Goal: Information Seeking & Learning: Learn about a topic

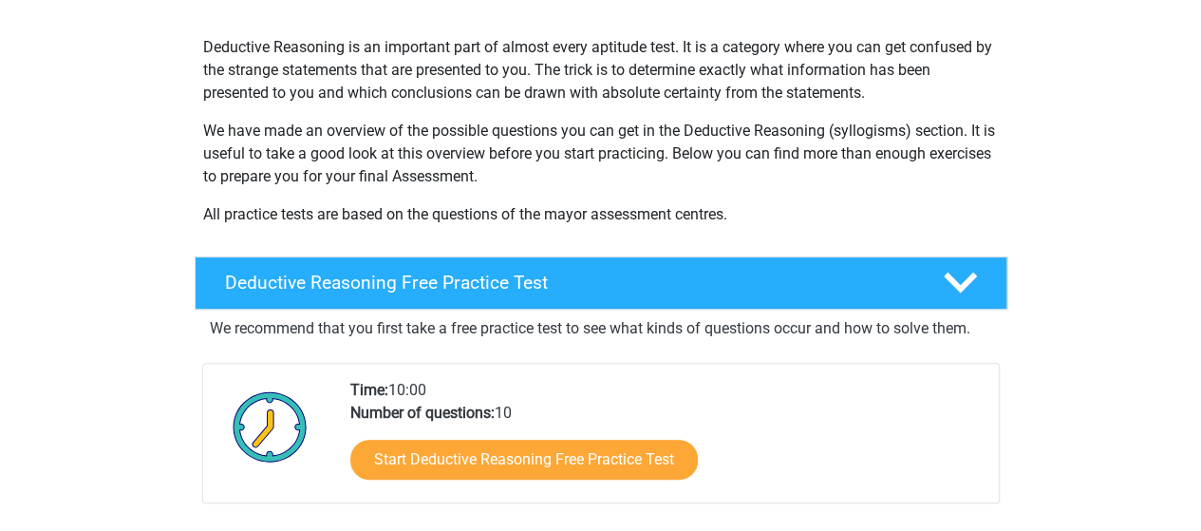
scroll to position [380, 0]
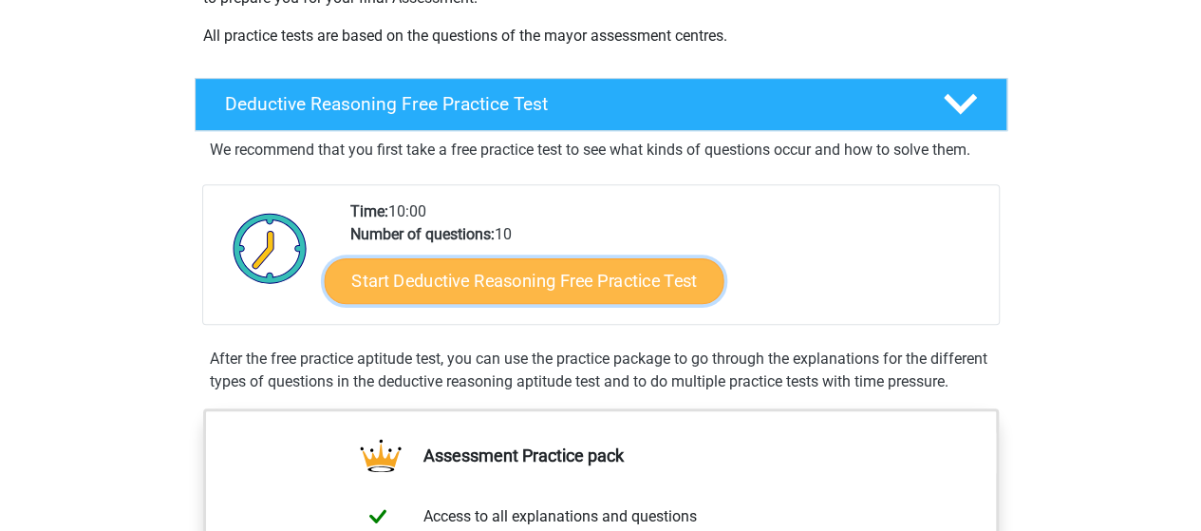
click at [657, 263] on link "Start Deductive Reasoning Free Practice Test" at bounding box center [524, 280] width 400 height 46
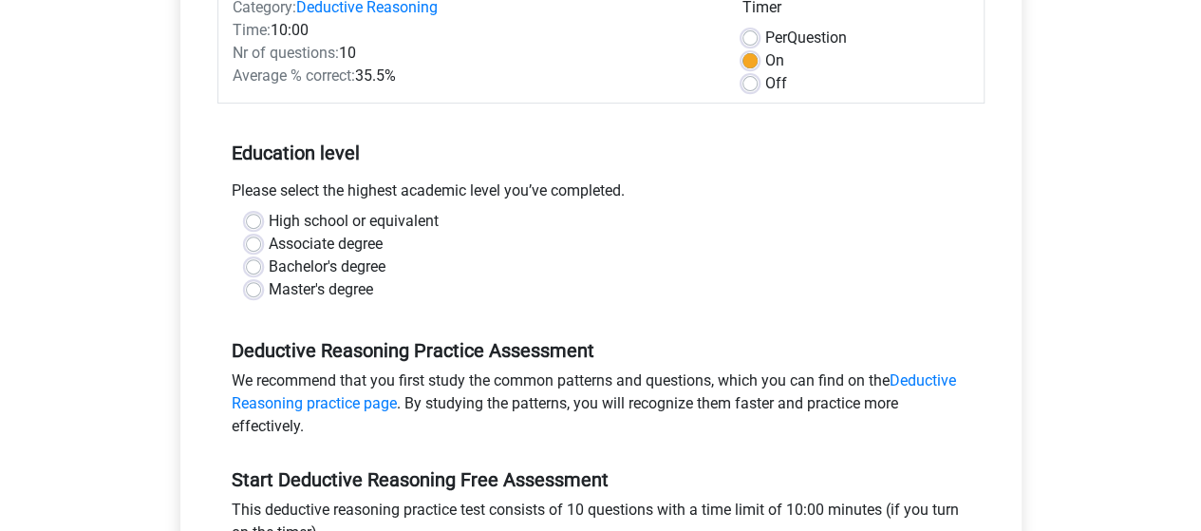
scroll to position [285, 0]
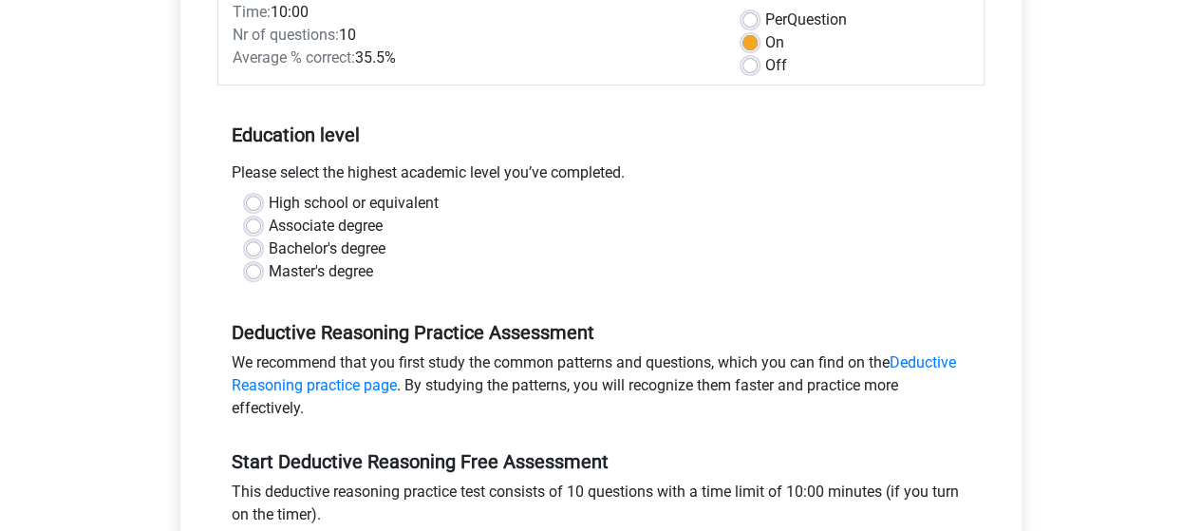
click at [269, 243] on label "Bachelor's degree" at bounding box center [327, 248] width 117 height 23
click at [253, 243] on input "Bachelor's degree" at bounding box center [253, 246] width 15 height 19
radio input "true"
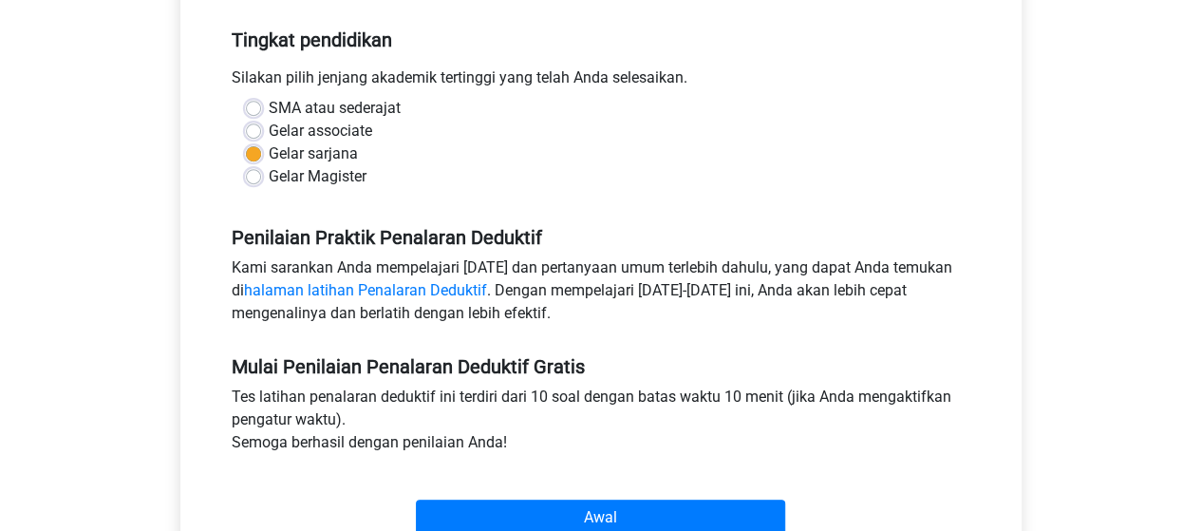
scroll to position [475, 0]
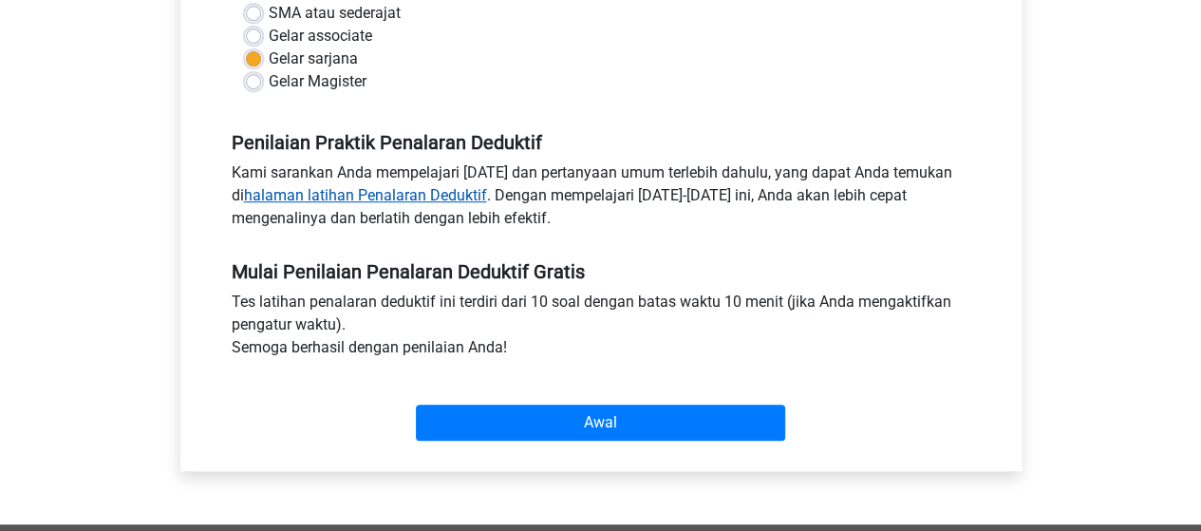
click at [375, 192] on font "halaman latihan Penalaran Deduktif" at bounding box center [365, 195] width 243 height 18
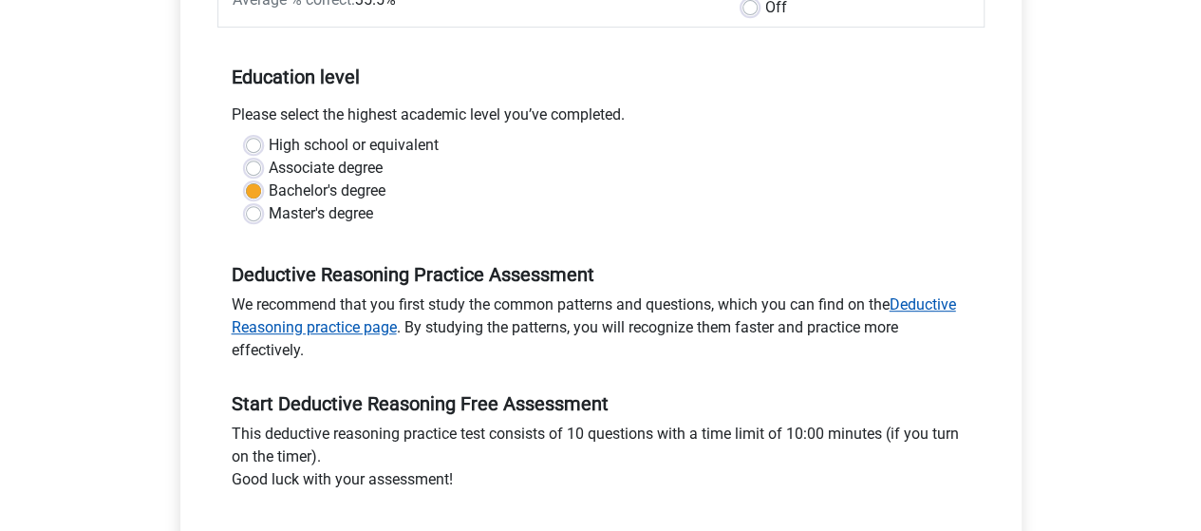
scroll to position [570, 0]
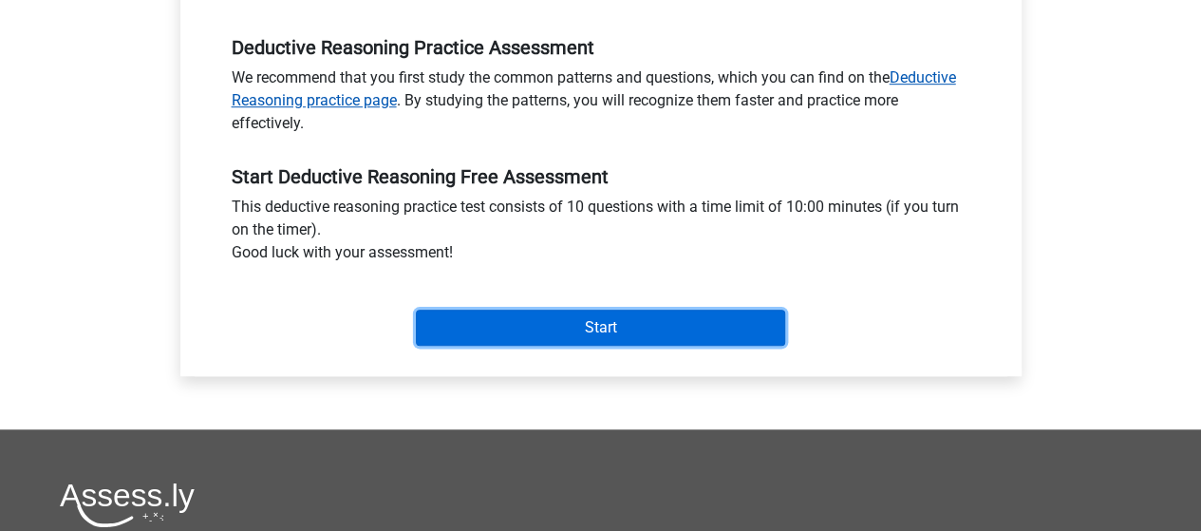
click at [561, 310] on input "Start" at bounding box center [600, 327] width 369 height 36
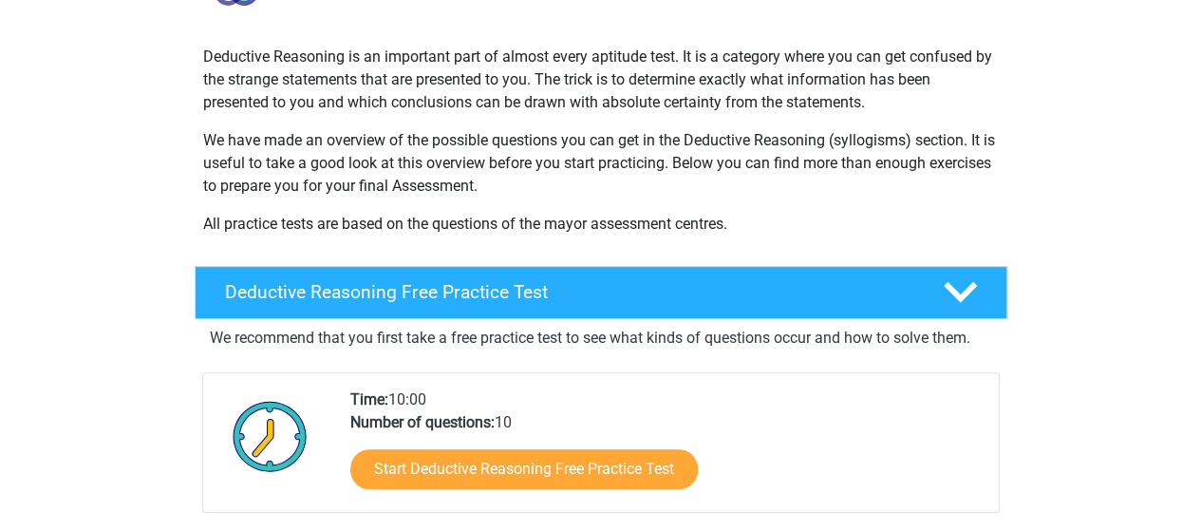
scroll to position [95, 0]
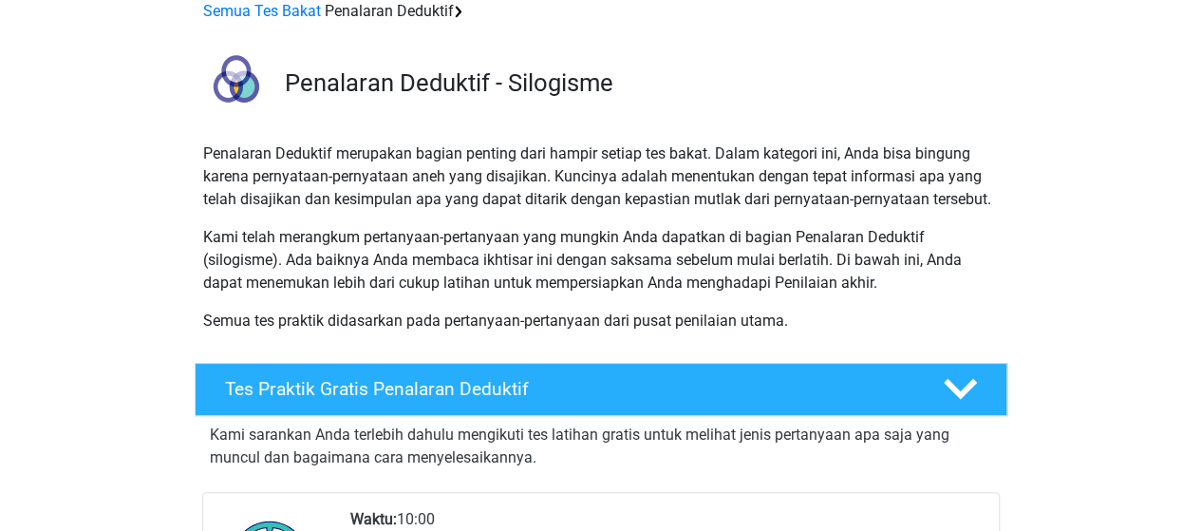
click at [895, 175] on font "Penalaran Deduktif merupakan bagian penting dari hampir setiap tes bakat. Dalam…" at bounding box center [597, 176] width 788 height 64
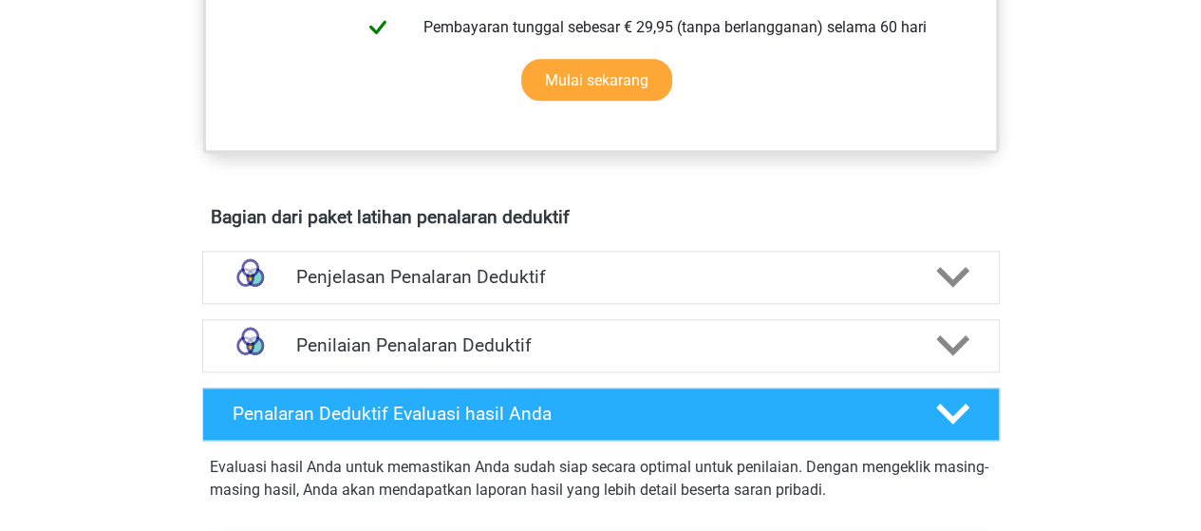
scroll to position [1044, 0]
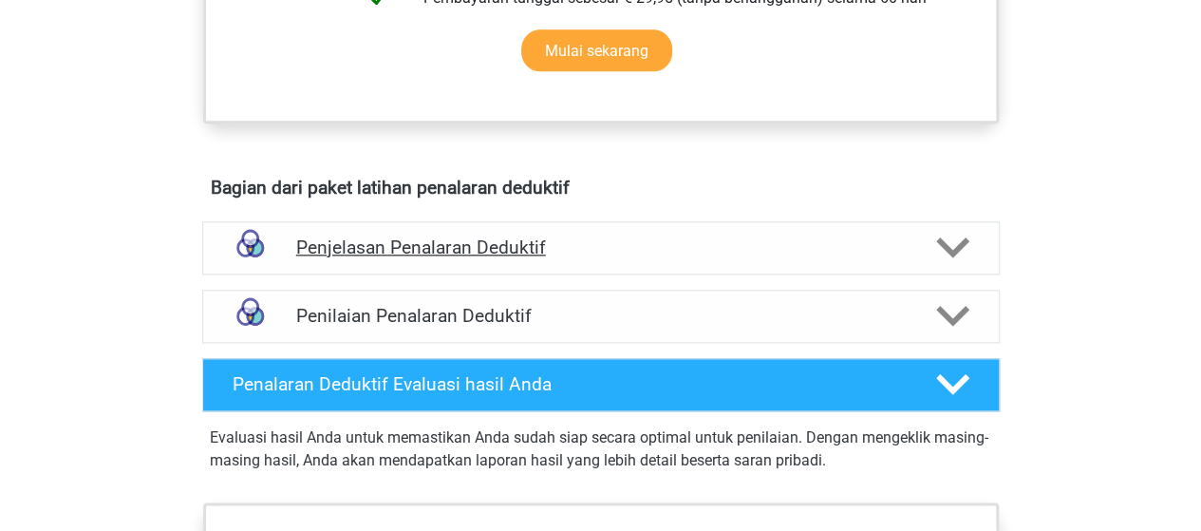
click at [944, 234] on icon at bounding box center [952, 247] width 33 height 33
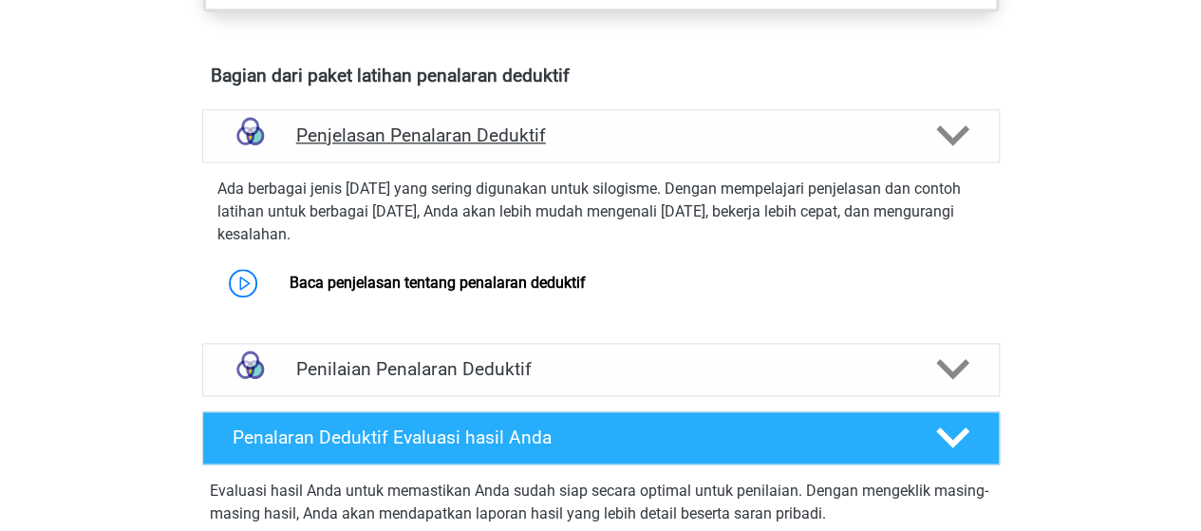
scroll to position [1234, 0]
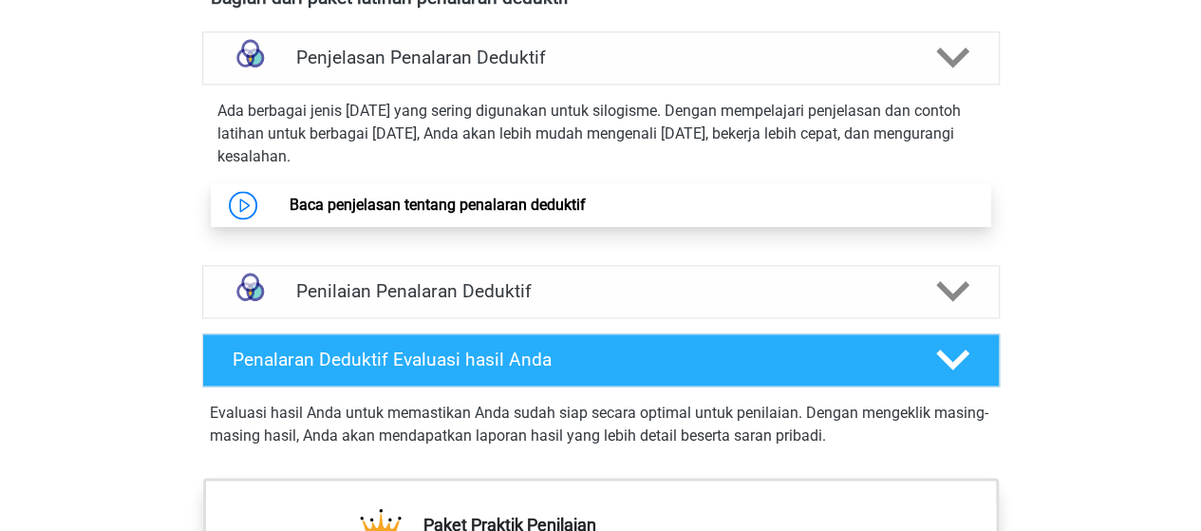
click at [290, 196] on link "Baca penjelasan tentang penalaran deduktif" at bounding box center [438, 205] width 296 height 18
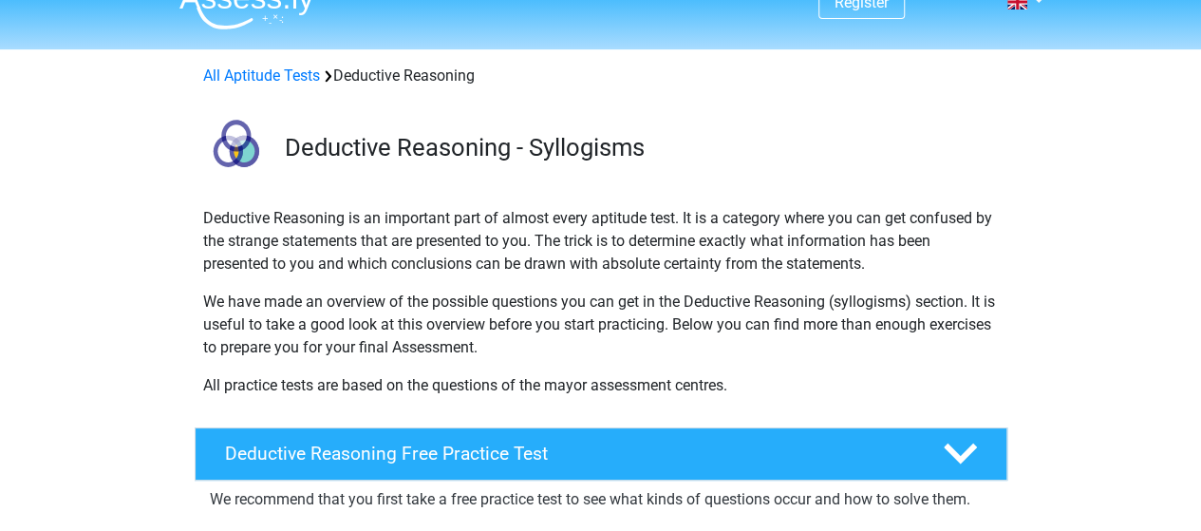
scroll to position [0, 0]
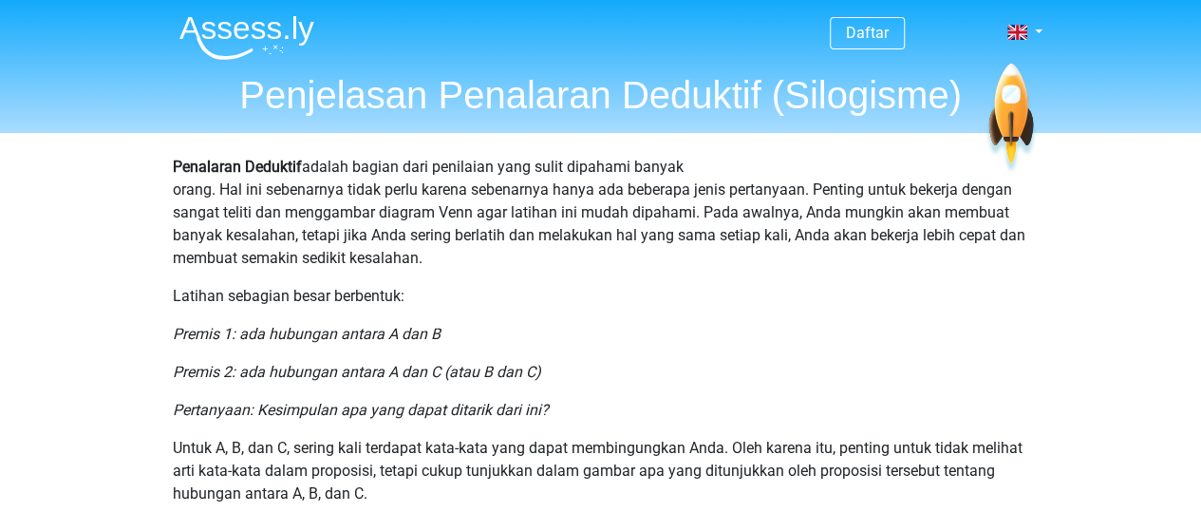
click at [693, 215] on font "adalah bagian dari penilaian yang sulit dipahami banyak orang. Hal ini sebenarn…" at bounding box center [599, 212] width 852 height 109
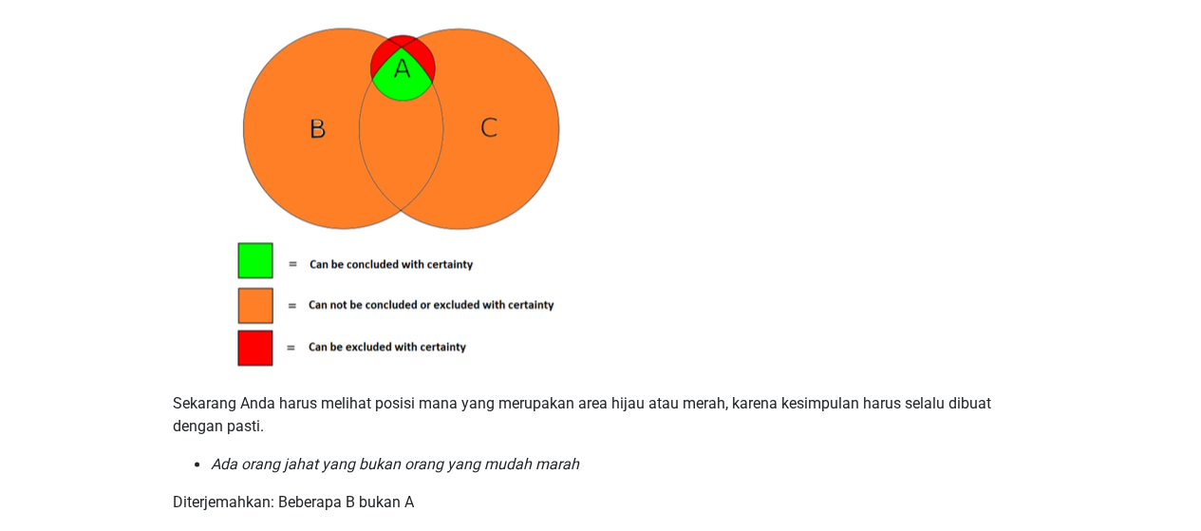
scroll to position [854, 0]
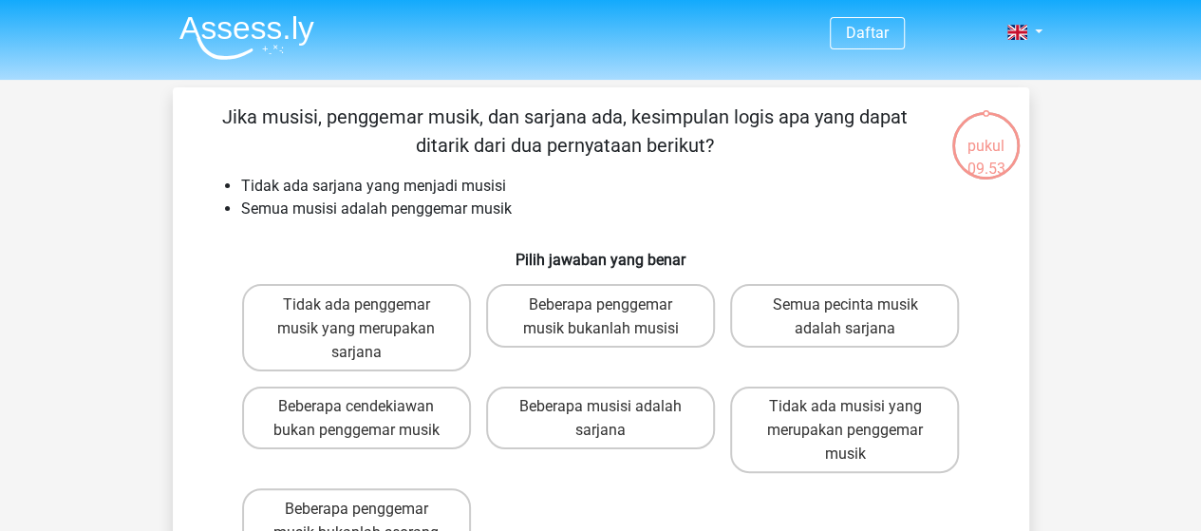
click at [661, 195] on li "Tidak ada sarjana yang menjadi musisi" at bounding box center [620, 186] width 758 height 23
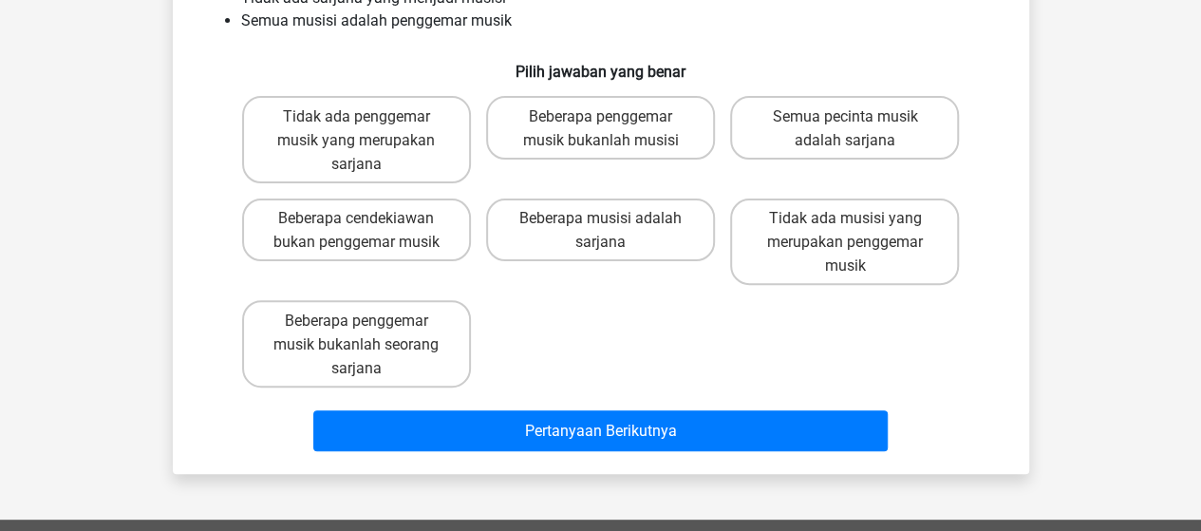
scroll to position [95, 0]
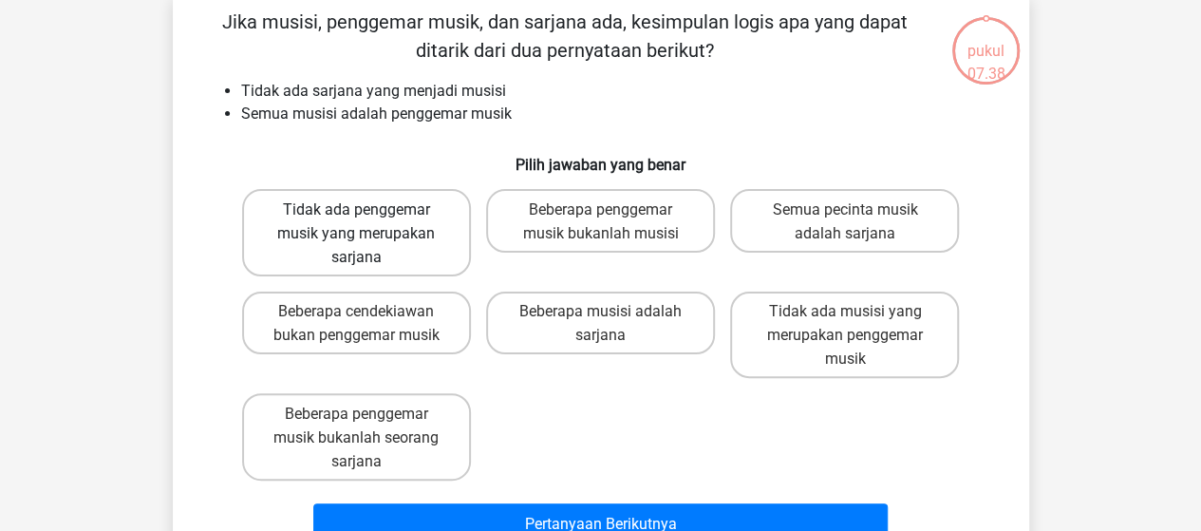
click at [402, 225] on font "Tidak ada penggemar musik yang merupakan sarjana" at bounding box center [356, 233] width 158 height 66
click at [368, 220] on input "Tidak ada penggemar musik yang merupakan sarjana" at bounding box center [362, 214] width 12 height 12
radio input "true"
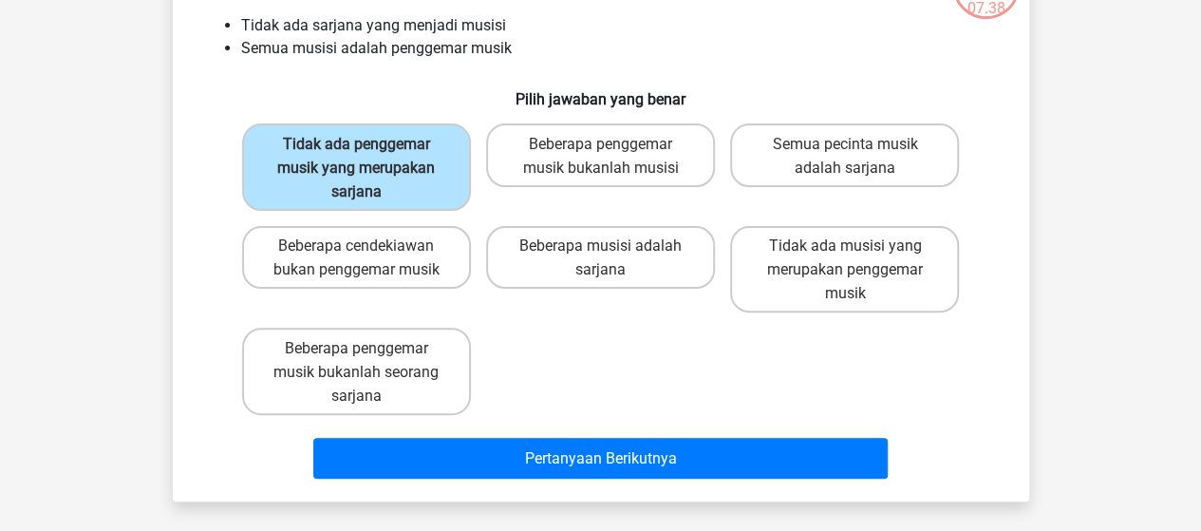
scroll to position [190, 0]
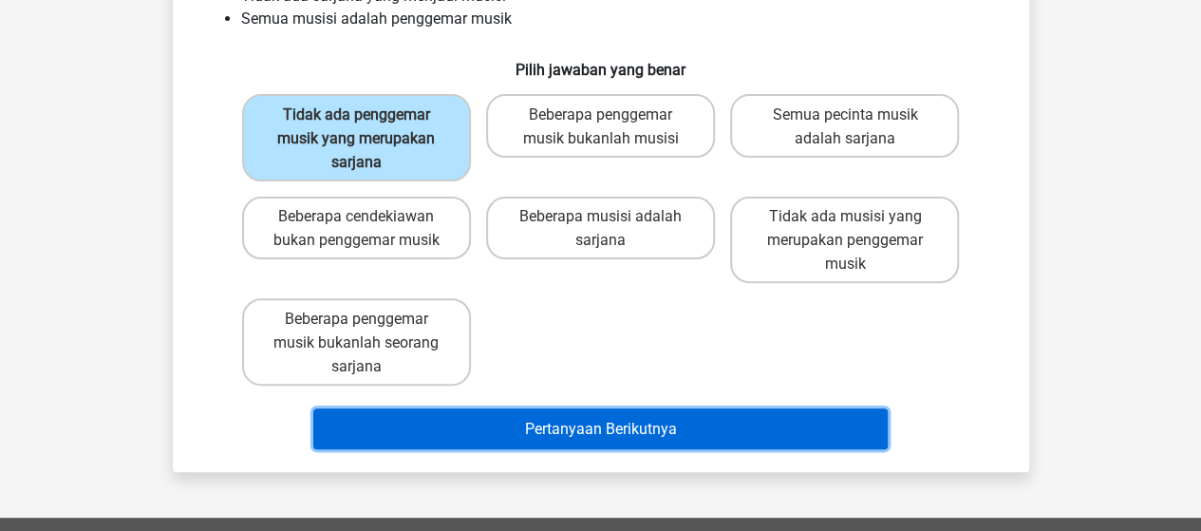
click at [499, 428] on button "Pertanyaan Berikutnya" at bounding box center [600, 428] width 574 height 41
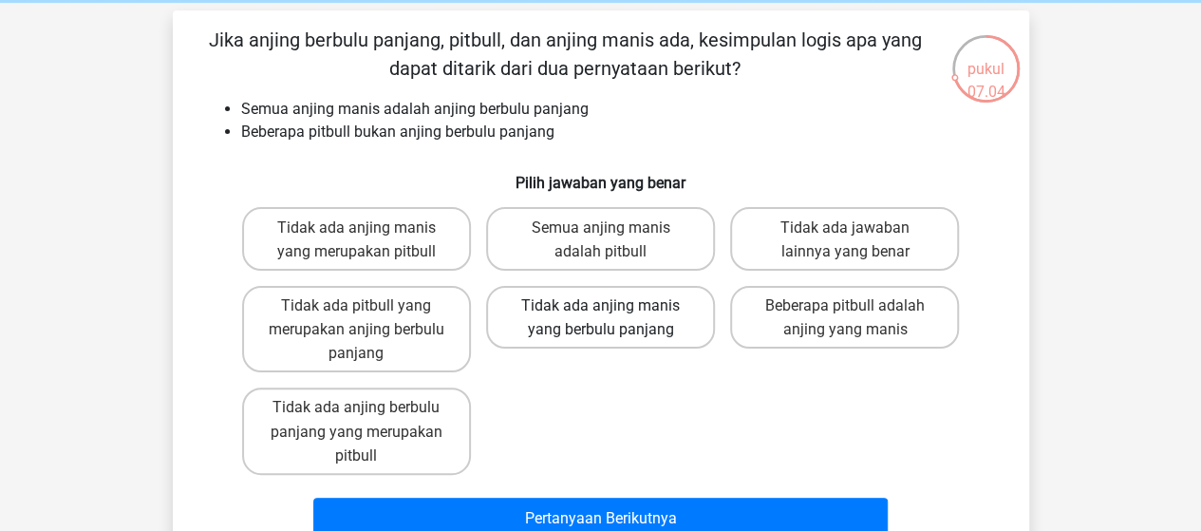
scroll to position [95, 0]
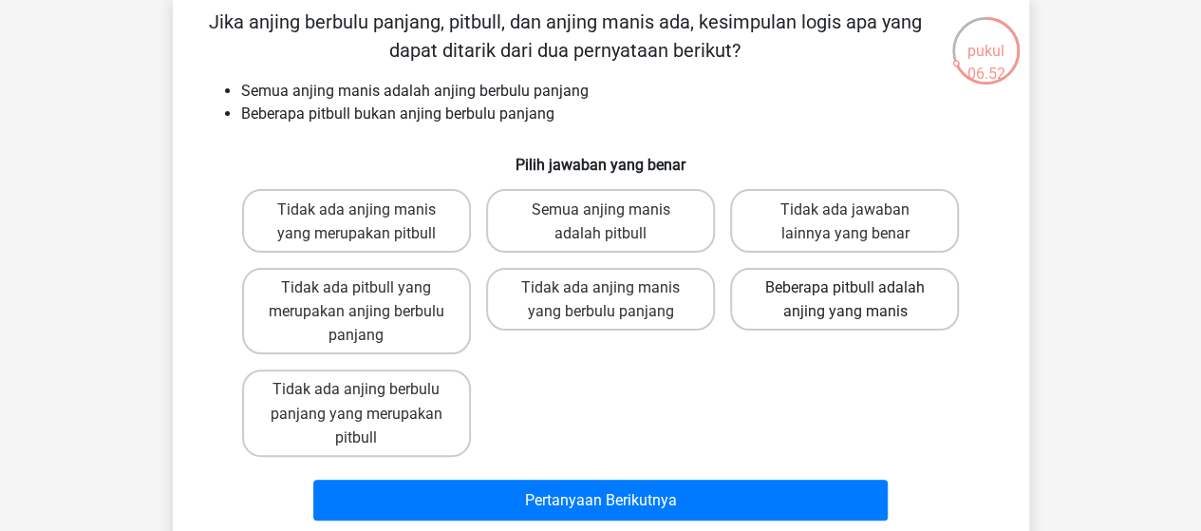
click at [887, 303] on font "Beberapa pitbull adalah anjing yang manis" at bounding box center [844, 298] width 159 height 42
click at [857, 299] on input "Beberapa pitbull adalah anjing yang manis" at bounding box center [851, 293] width 12 height 12
radio input "true"
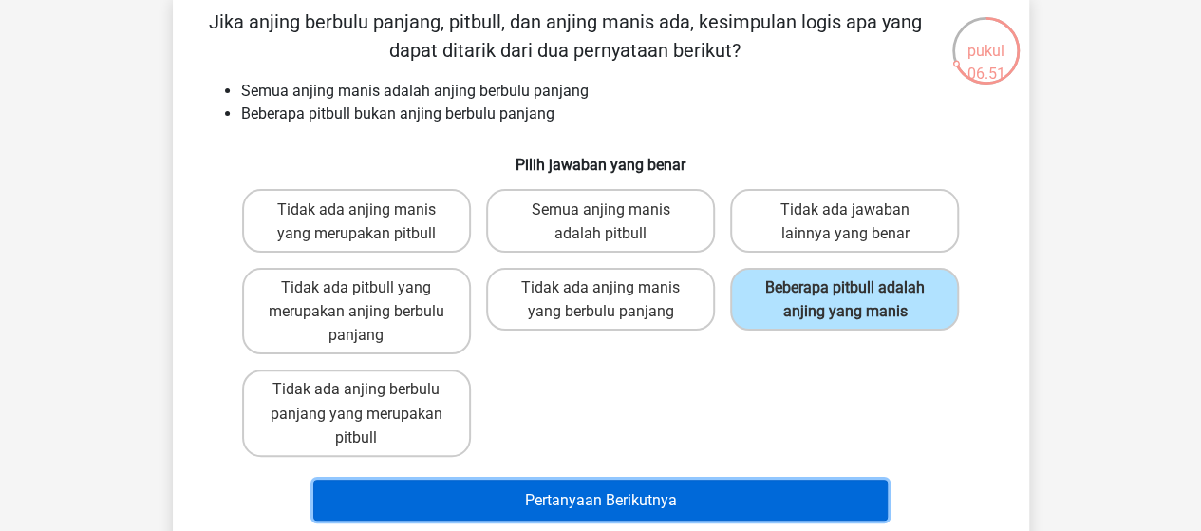
click at [746, 501] on button "Pertanyaan Berikutnya" at bounding box center [600, 499] width 574 height 41
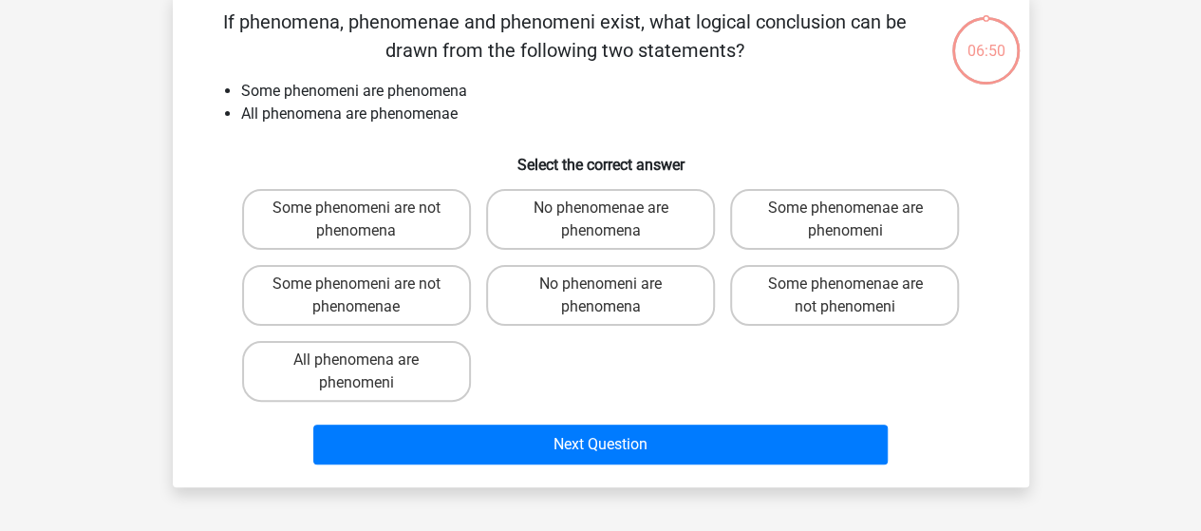
scroll to position [87, 0]
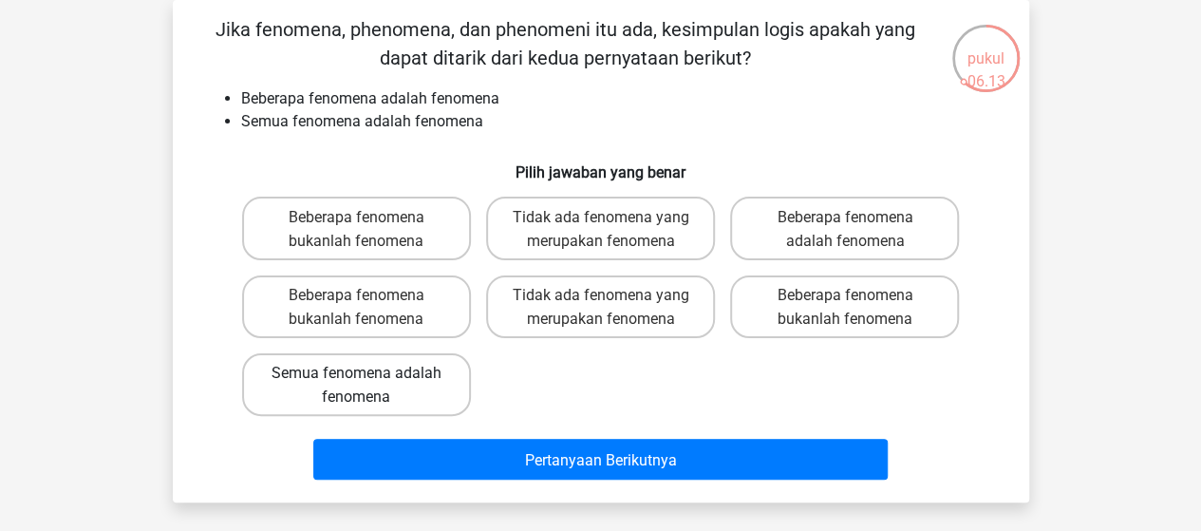
click at [442, 373] on label "Semua fenomena adalah fenomena" at bounding box center [356, 384] width 229 height 63
click at [368, 373] on input "Semua fenomena adalah fenomena" at bounding box center [362, 378] width 12 height 12
radio input "true"
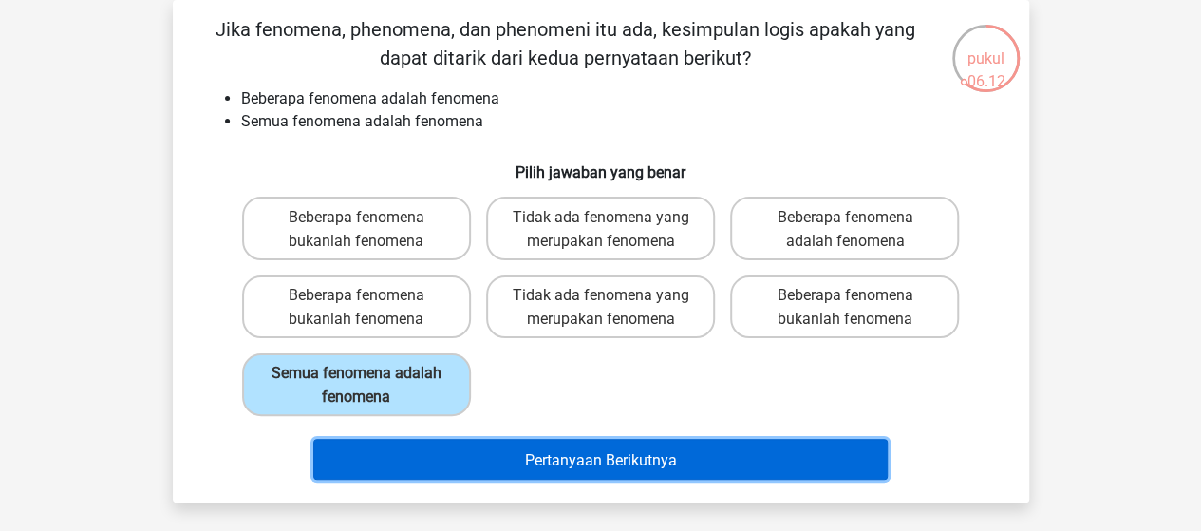
click at [493, 453] on button "Pertanyaan Berikutnya" at bounding box center [600, 459] width 574 height 41
